Goal: Navigation & Orientation: Find specific page/section

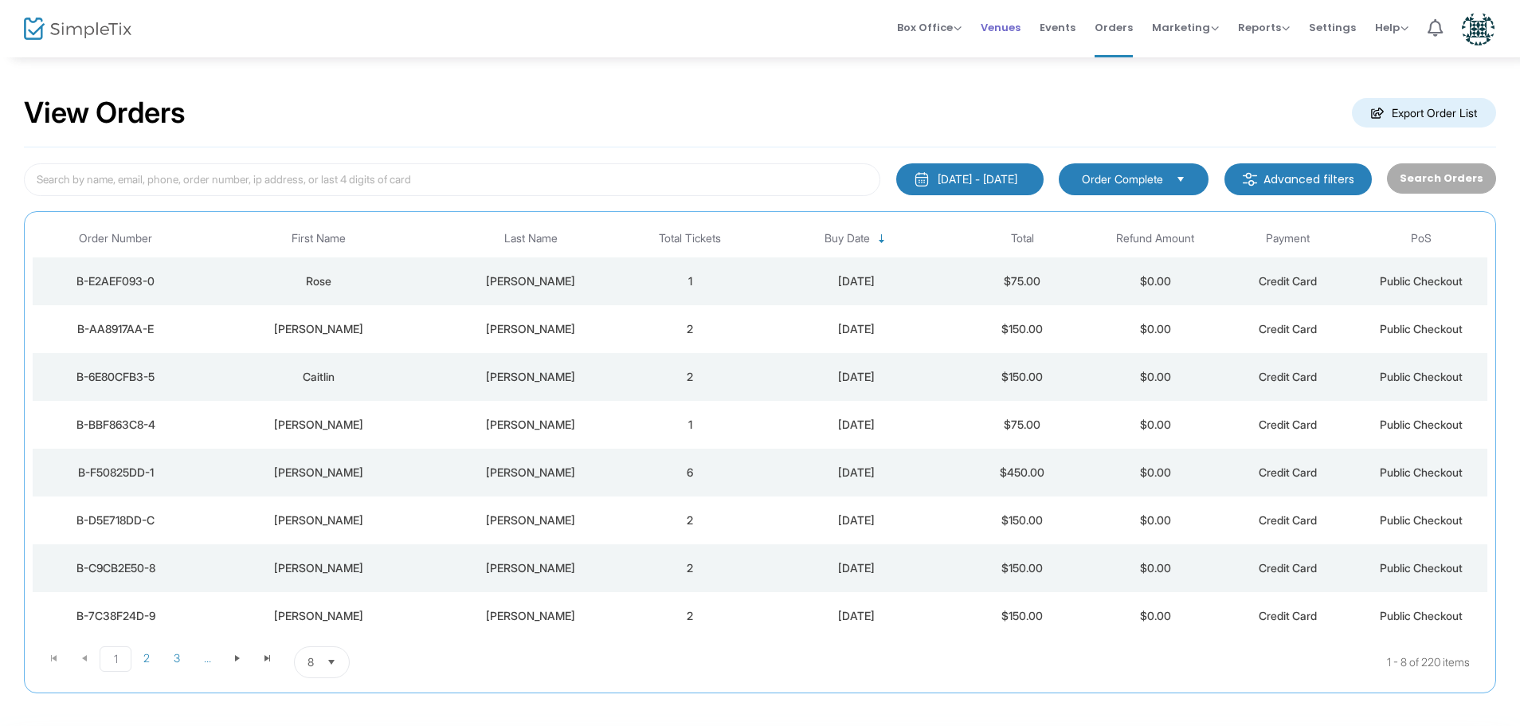
click at [1017, 25] on span "Venues" at bounding box center [1001, 27] width 40 height 41
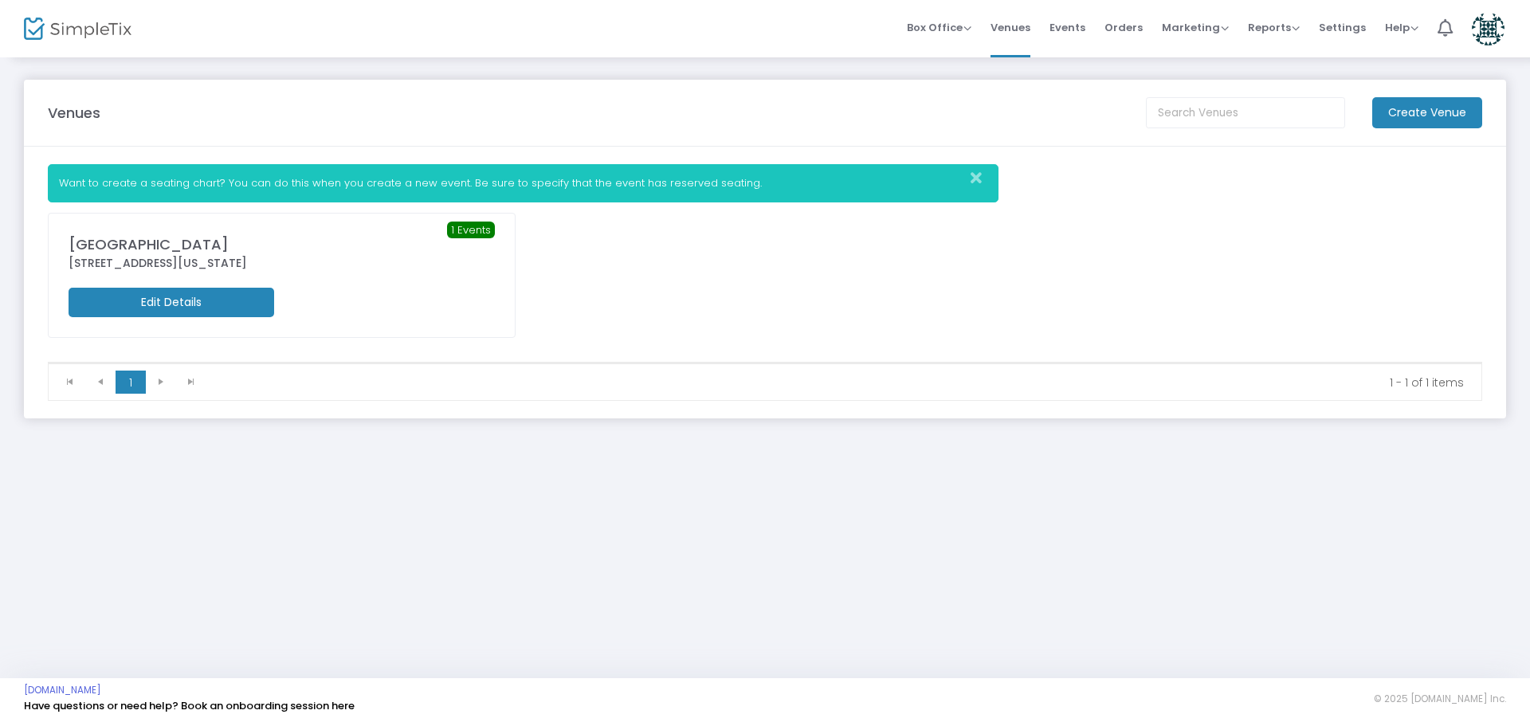
click at [1078, 31] on span "Events" at bounding box center [1067, 27] width 36 height 41
